Goal: Information Seeking & Learning: Learn about a topic

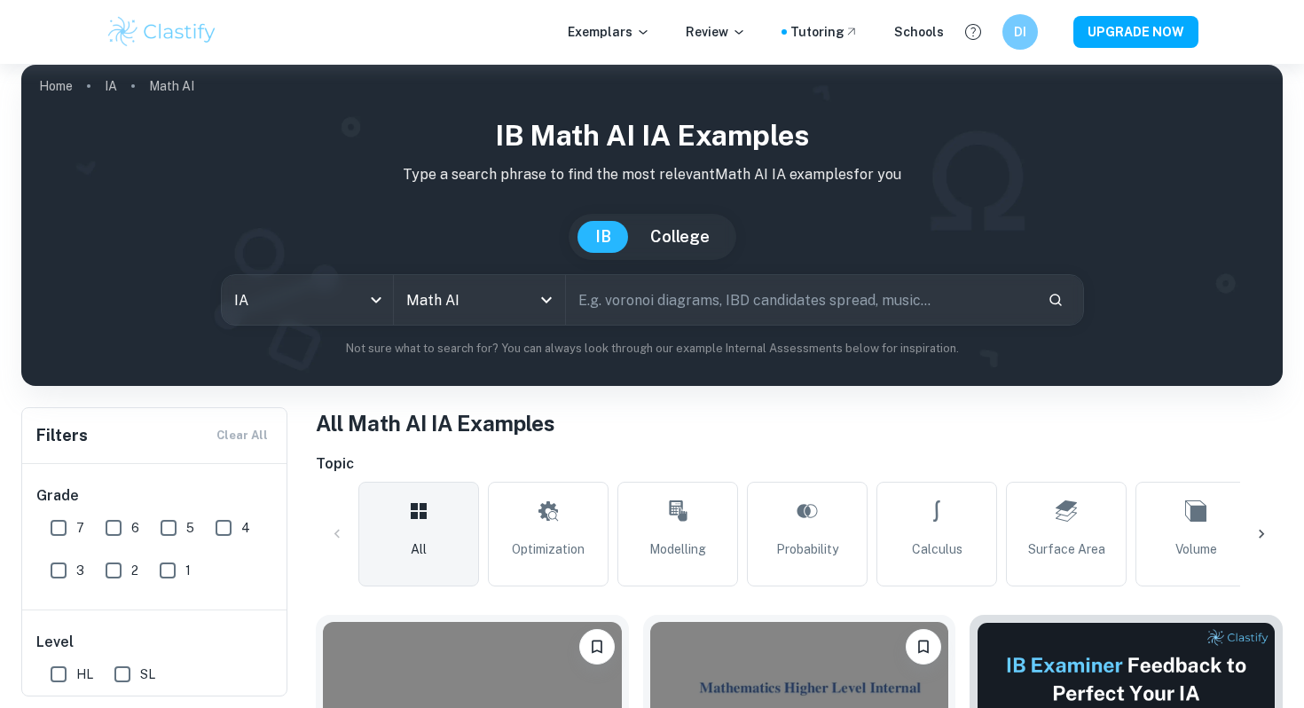
scroll to position [9, 0]
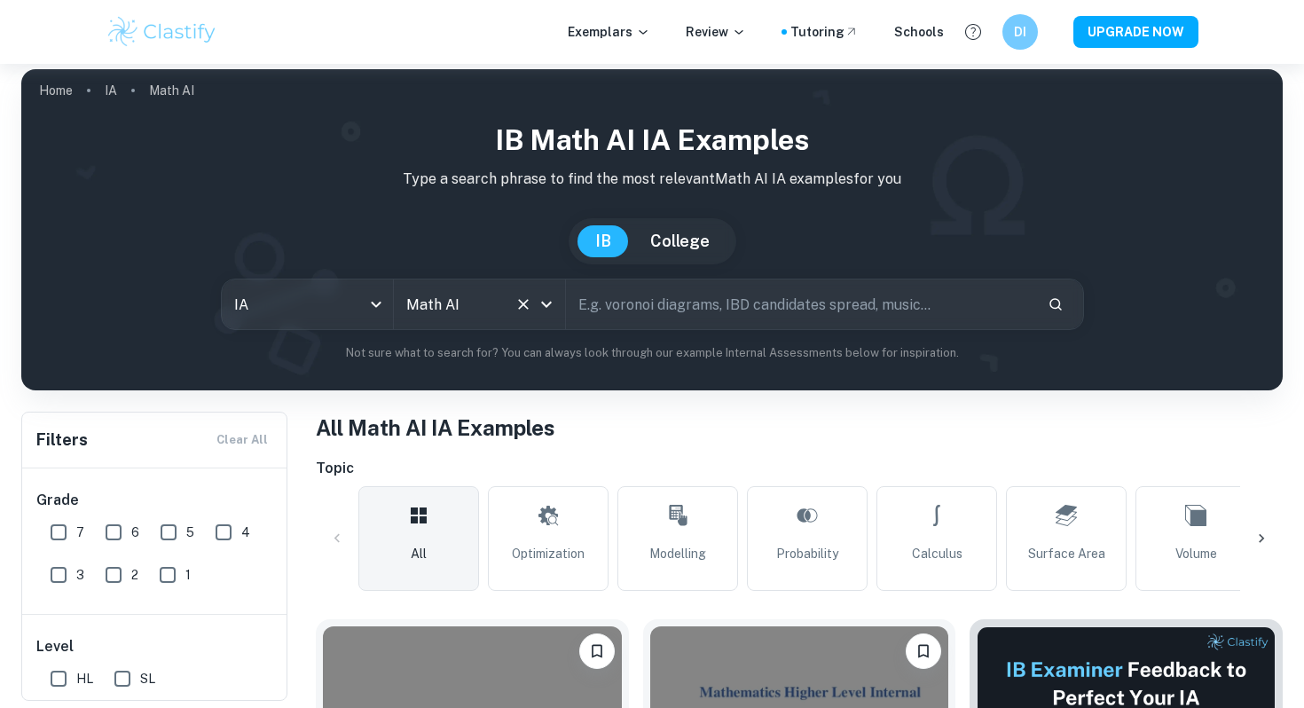
click at [544, 311] on icon "Open" at bounding box center [546, 304] width 21 height 21
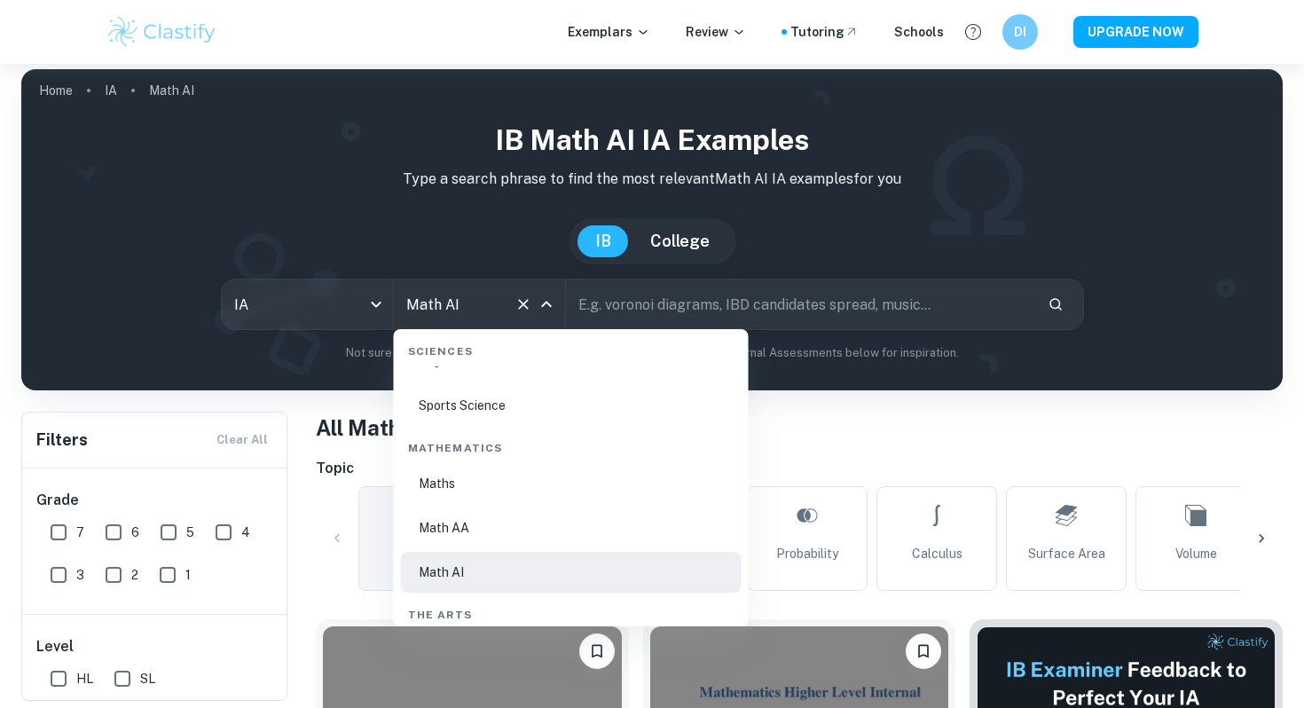
scroll to position [2982, 0]
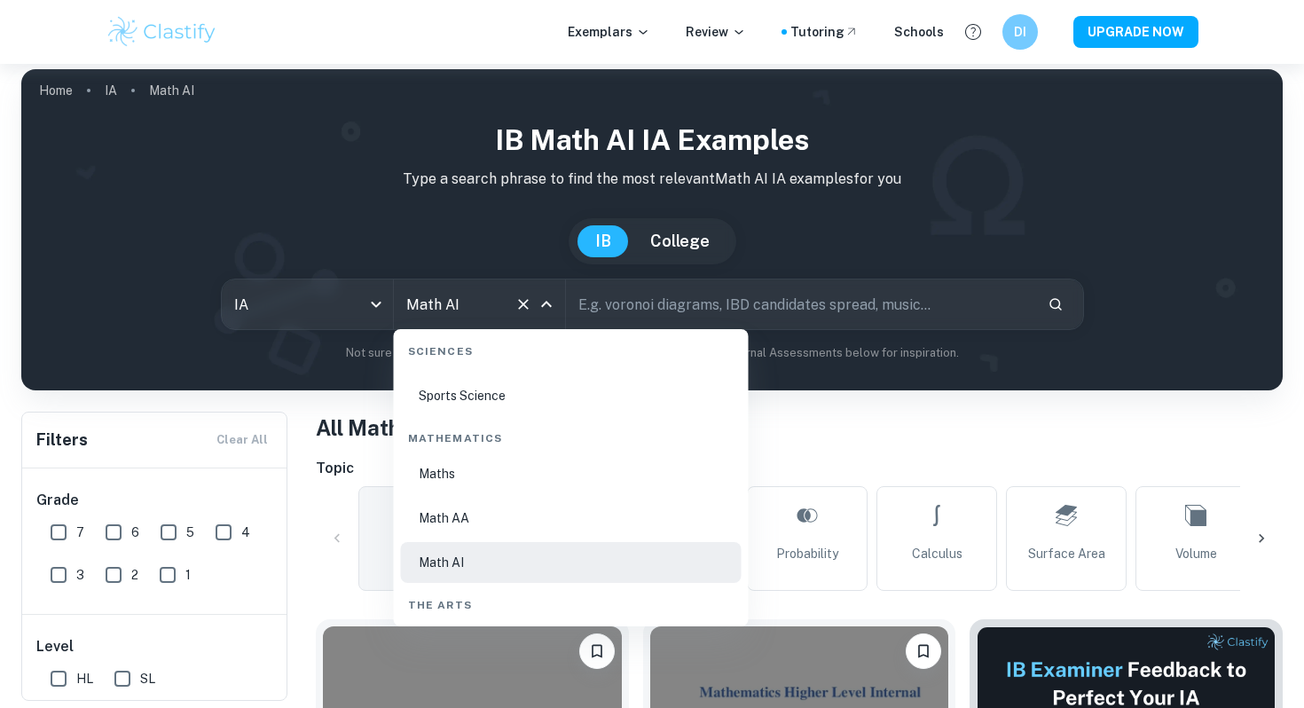
click at [602, 297] on input "text" at bounding box center [799, 304] width 467 height 50
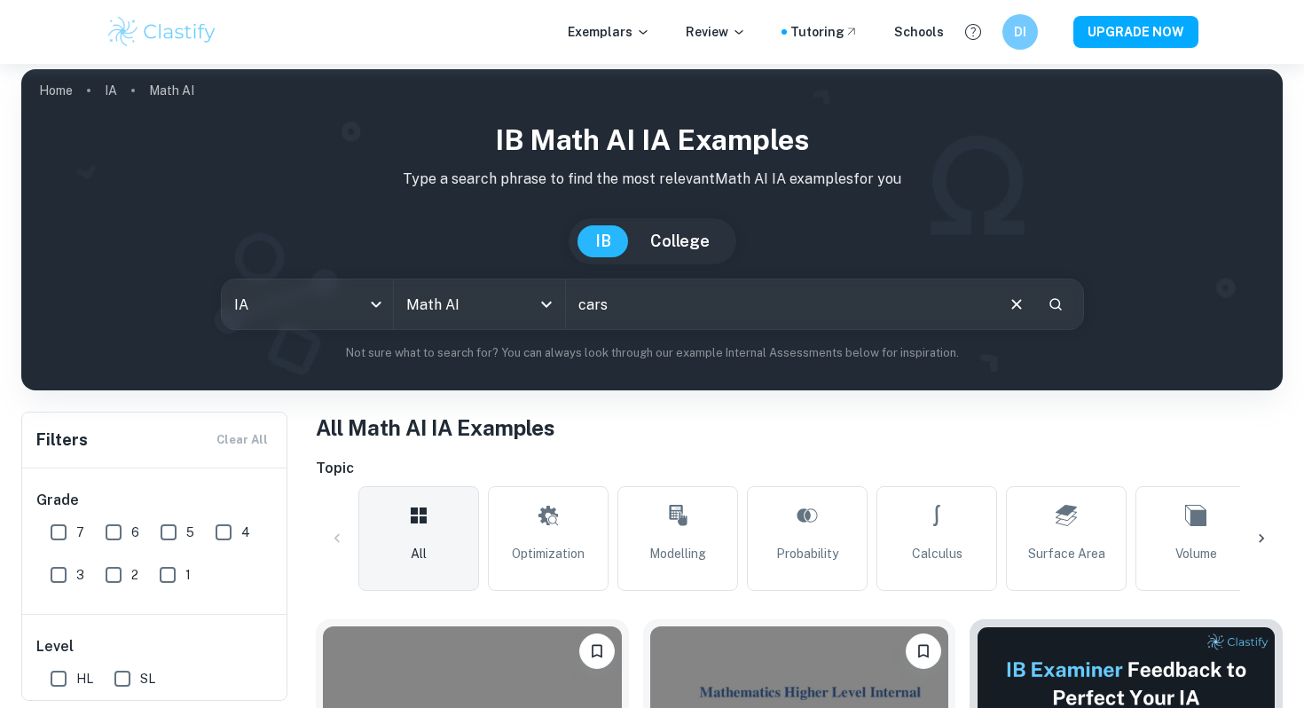
type input "cars"
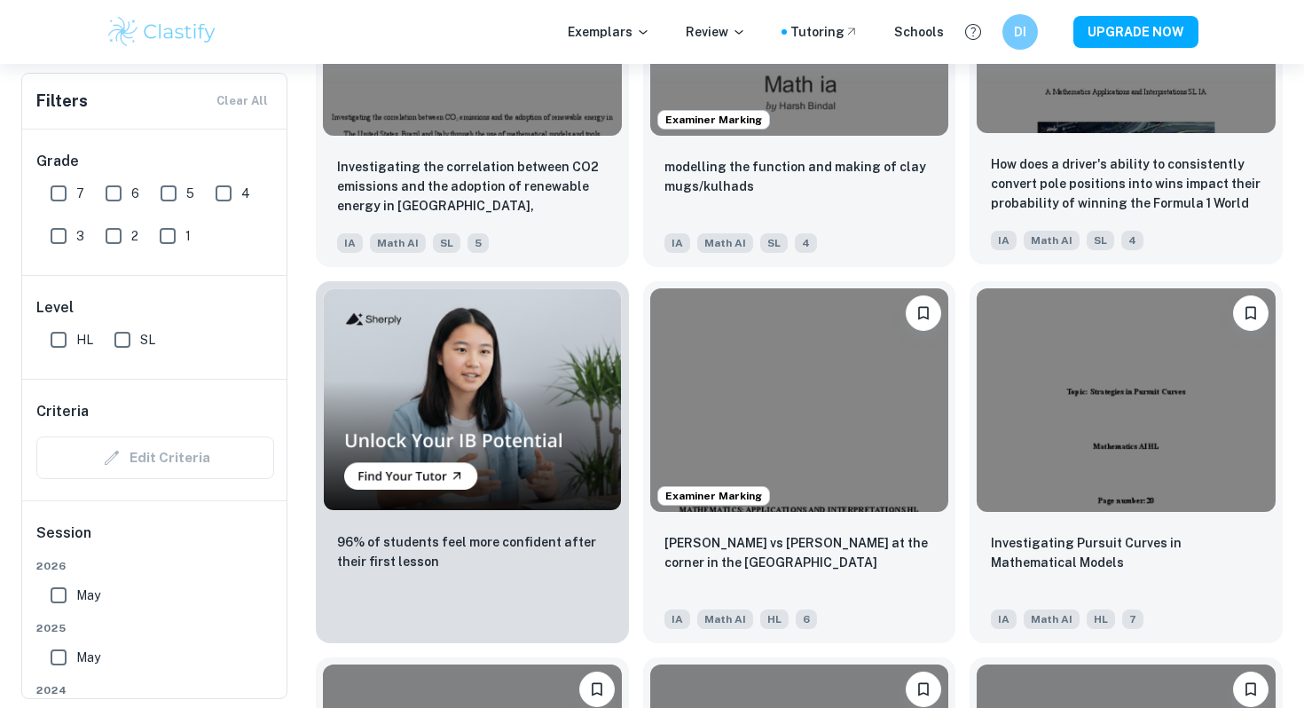
scroll to position [1101, 0]
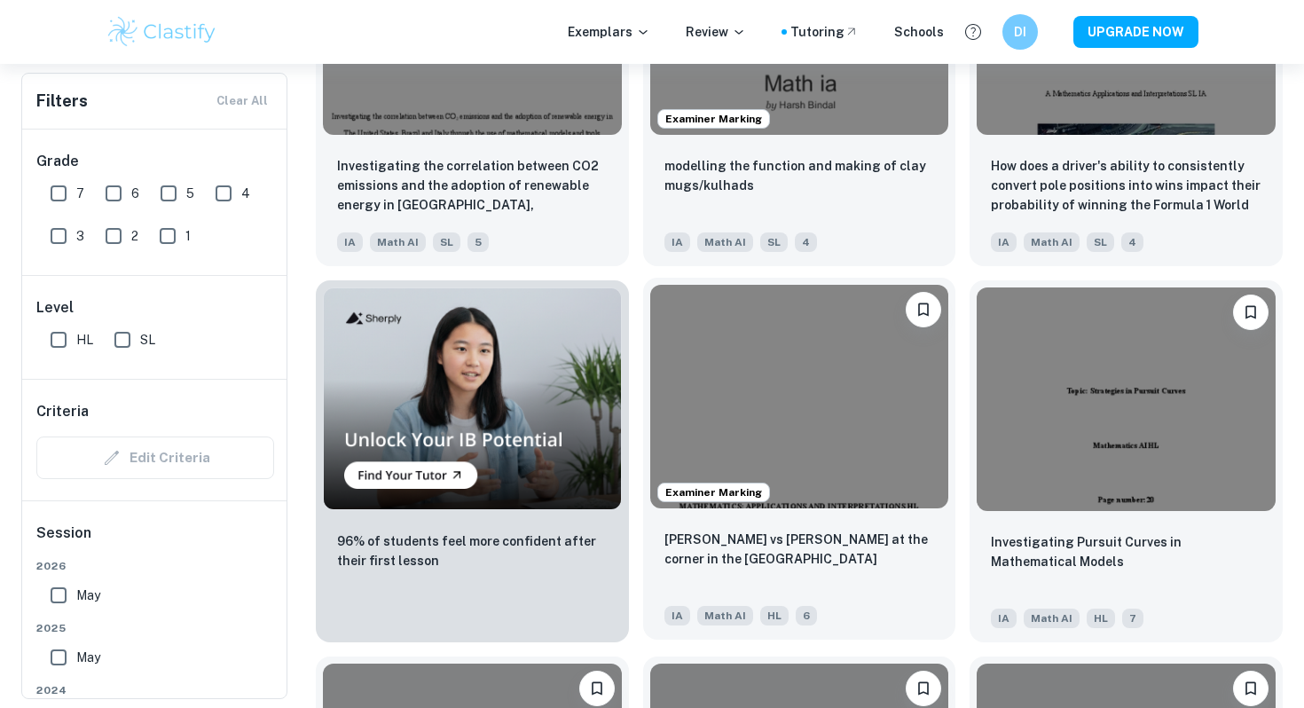
click at [861, 420] on img at bounding box center [799, 397] width 299 height 224
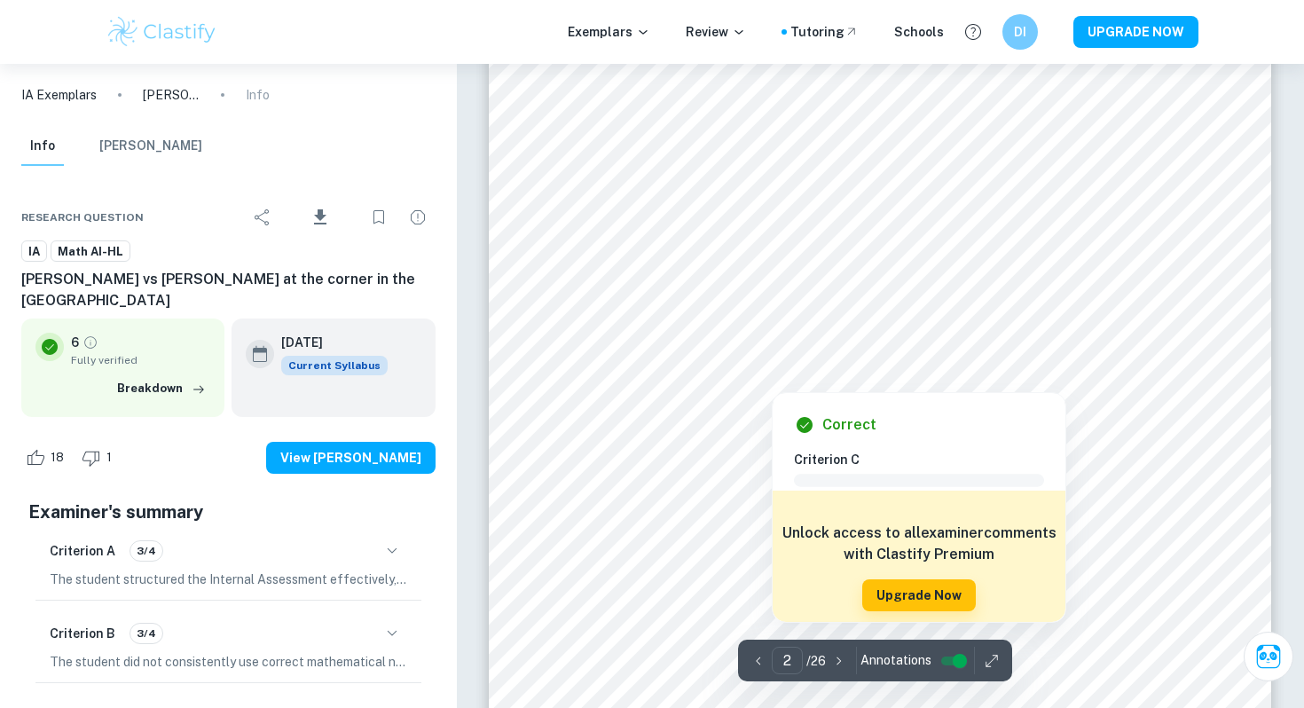
scroll to position [1377, 0]
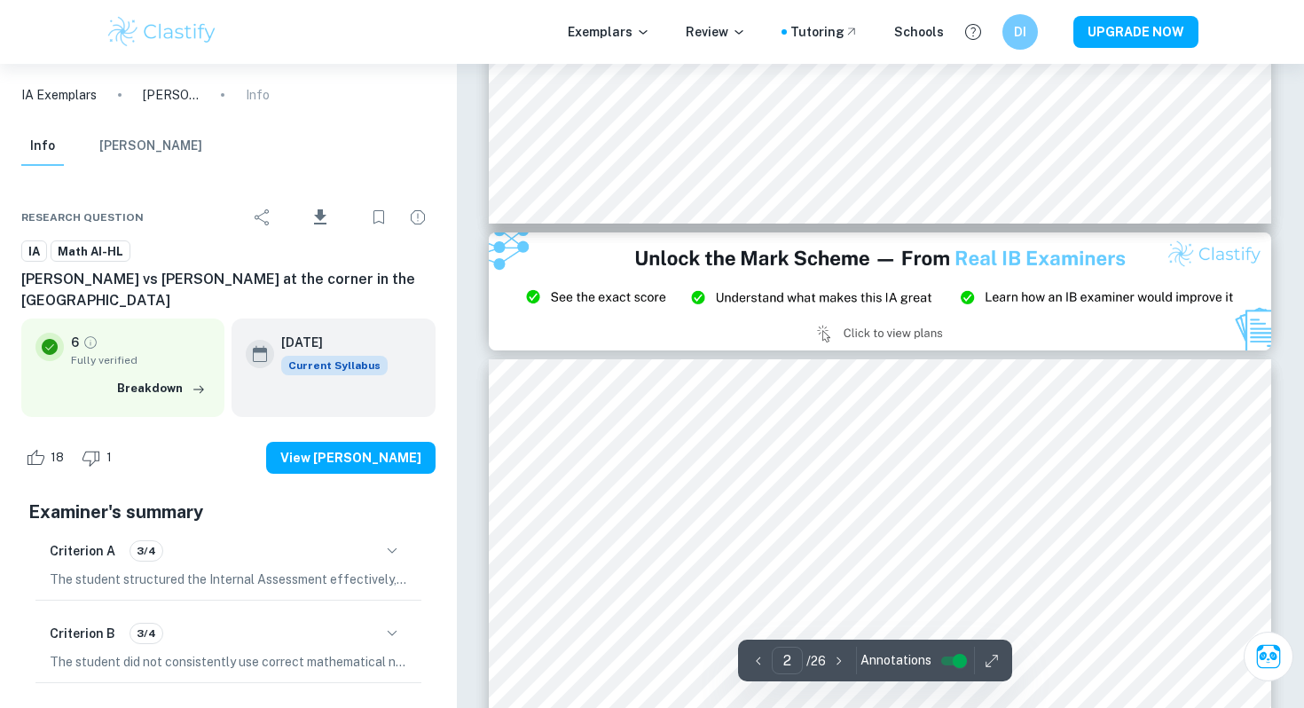
type input "3"
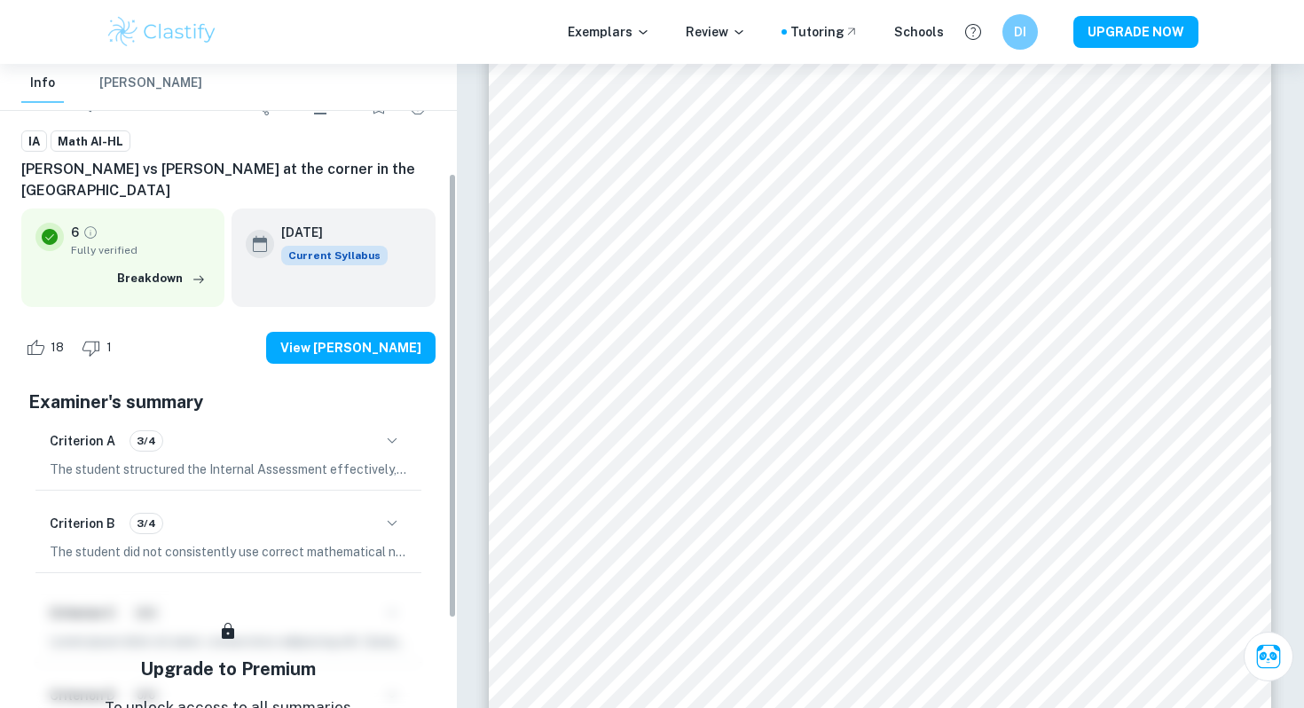
scroll to position [0, 0]
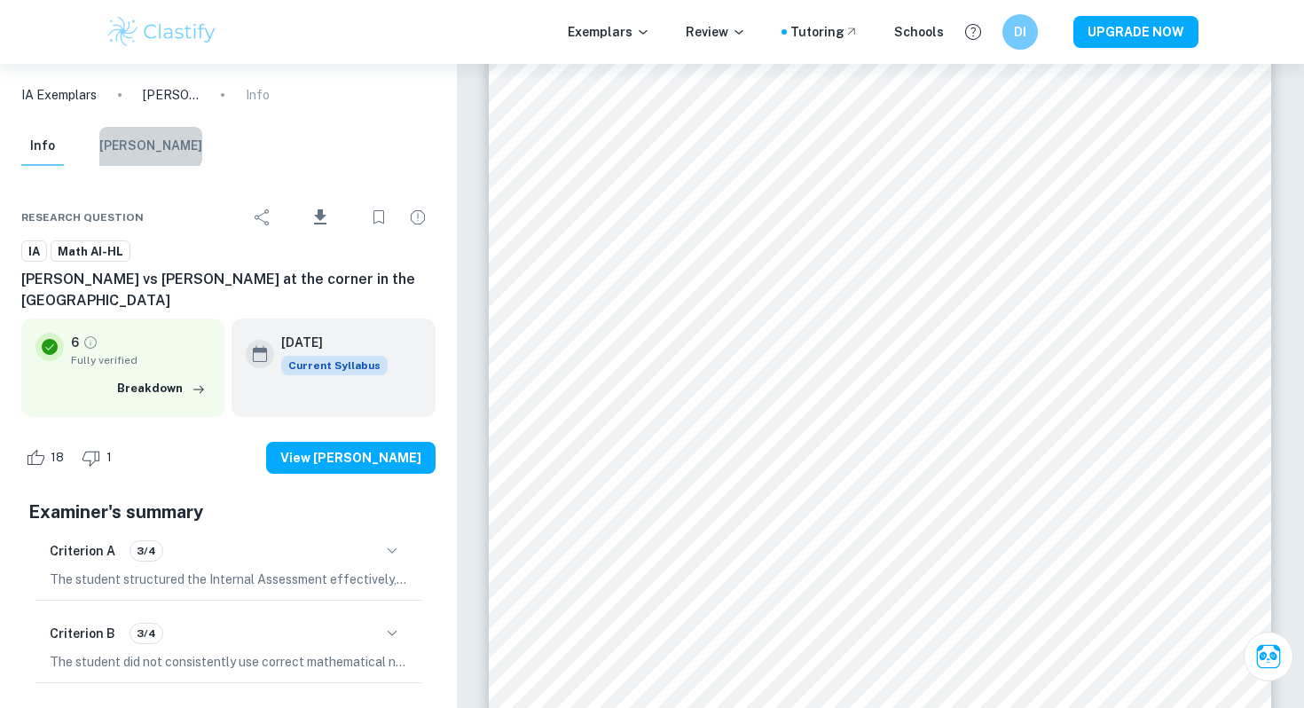
click at [149, 143] on button "[PERSON_NAME]" at bounding box center [150, 146] width 103 height 39
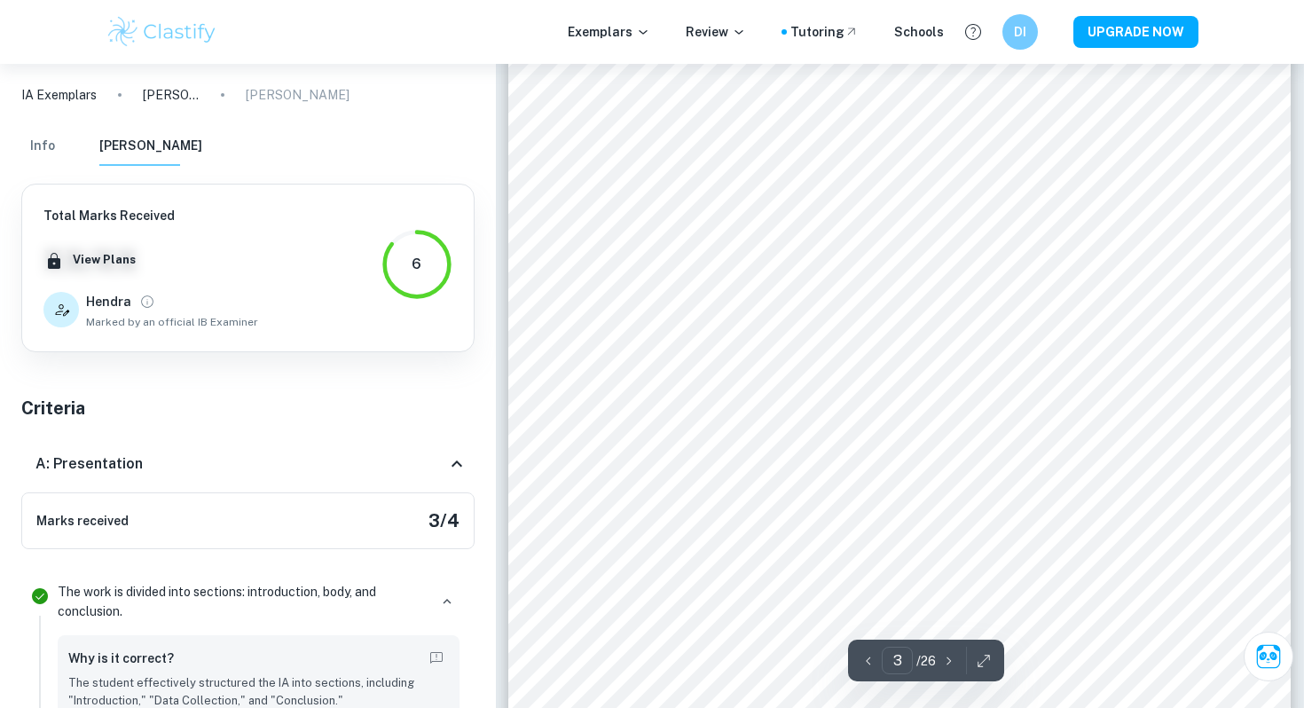
click at [54, 147] on button "Info" at bounding box center [42, 146] width 43 height 39
